Goal: Find specific page/section: Find specific page/section

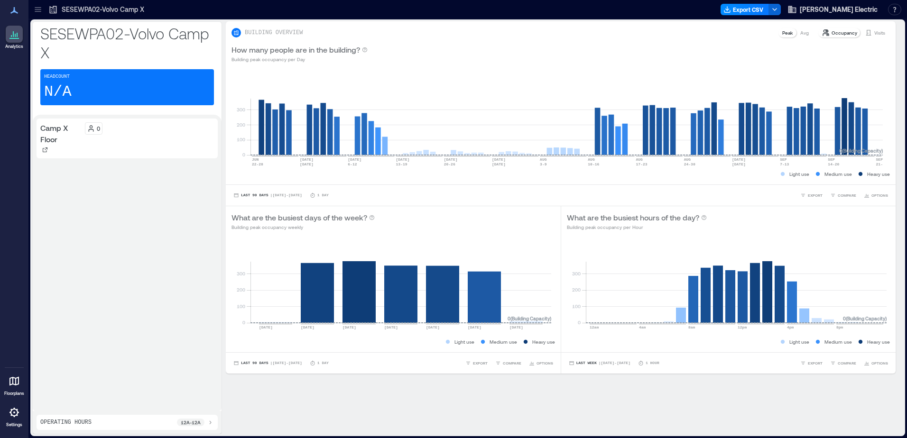
click at [12, 380] on icon at bounding box center [14, 381] width 11 height 11
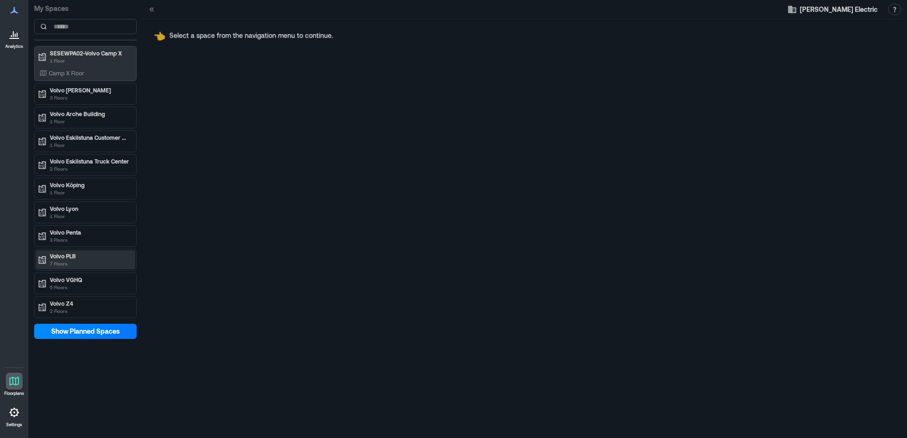
click at [84, 252] on p "Volvo PLB" at bounding box center [90, 256] width 80 height 8
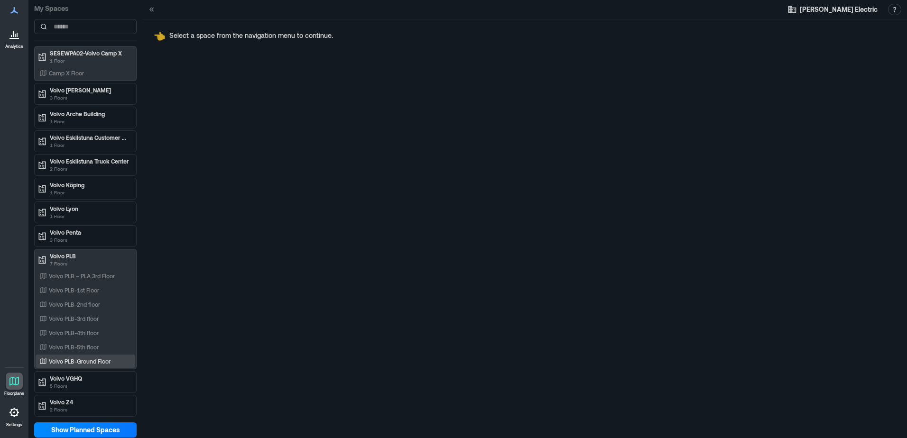
click at [100, 363] on p "Volvo PLB-Ground Floor" at bounding box center [80, 362] width 62 height 8
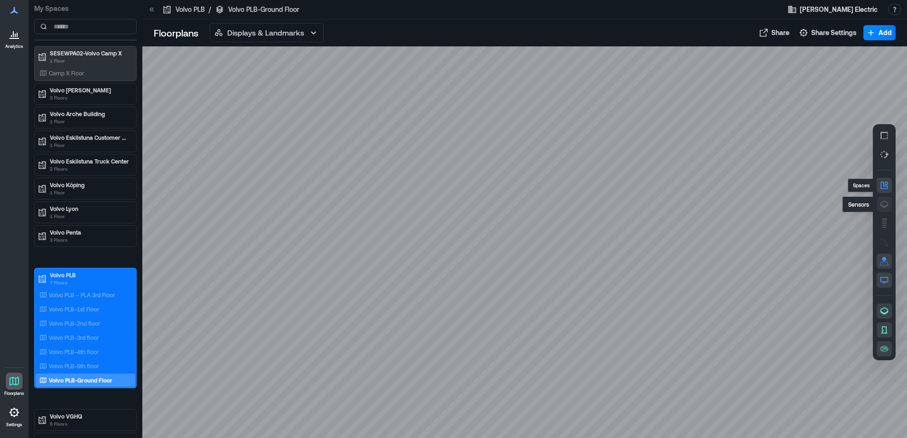
click at [886, 200] on button "button" at bounding box center [883, 204] width 15 height 15
click at [67, 368] on p "Volvo PLB-5th floor" at bounding box center [74, 366] width 50 height 8
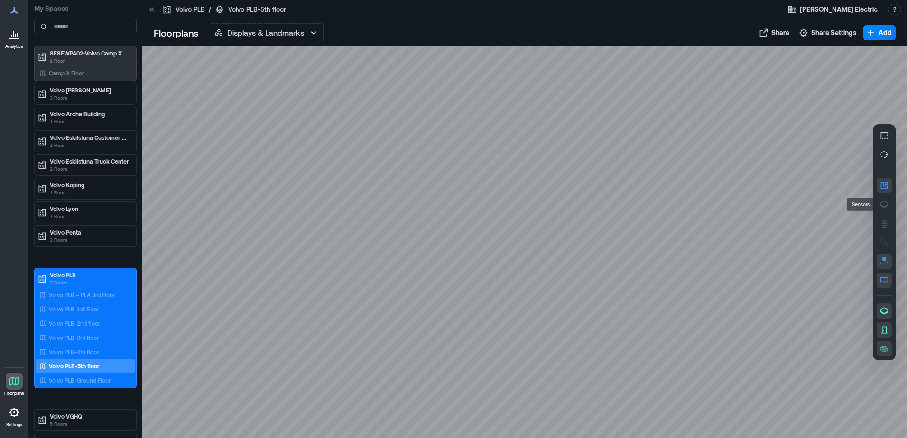
click at [872, 201] on div at bounding box center [524, 242] width 764 height 392
click at [874, 201] on div at bounding box center [883, 242] width 23 height 236
click at [875, 201] on div at bounding box center [883, 242] width 23 height 236
click at [878, 202] on button "button" at bounding box center [883, 204] width 15 height 15
